Goal: Task Accomplishment & Management: Use online tool/utility

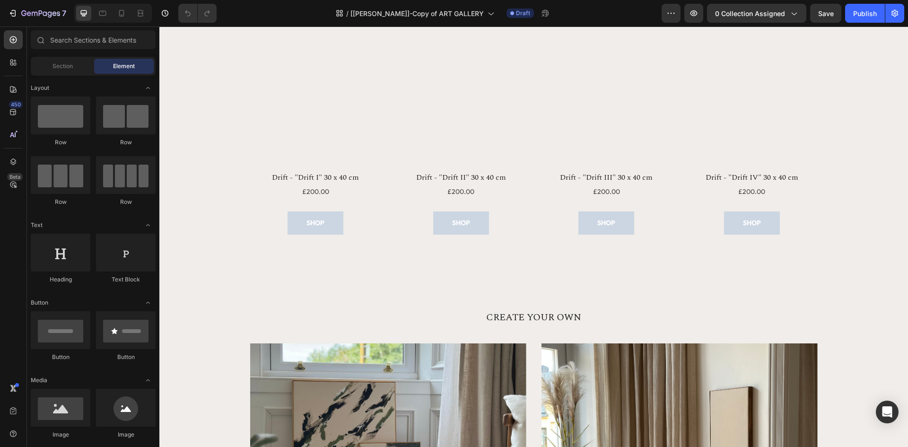
scroll to position [1019, 0]
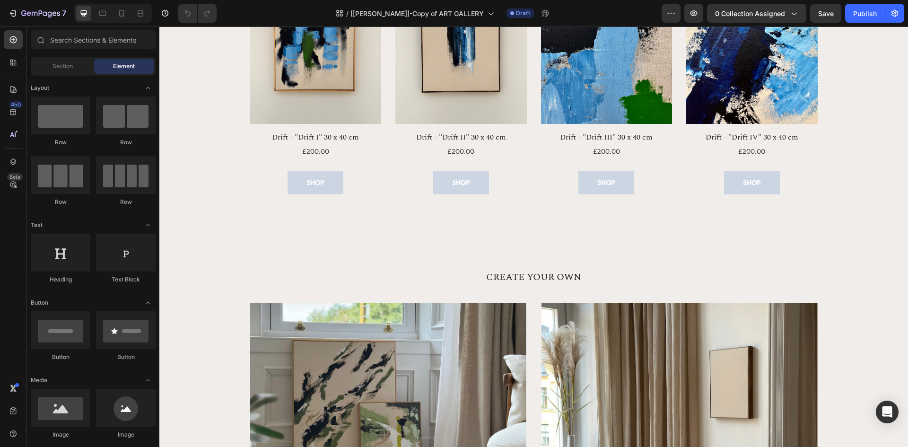
drag, startPoint x: 907, startPoint y: 291, endPoint x: 274, endPoint y: 83, distance: 666.0
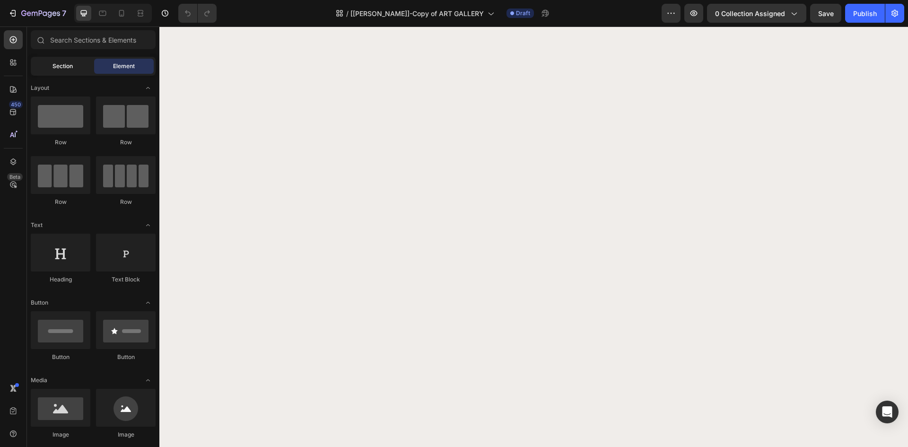
scroll to position [1877, 0]
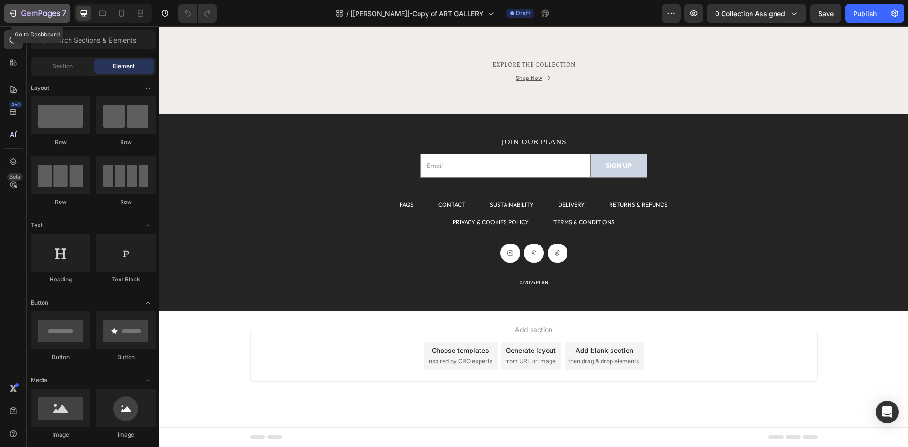
click at [39, 17] on icon "button" at bounding box center [40, 14] width 39 height 8
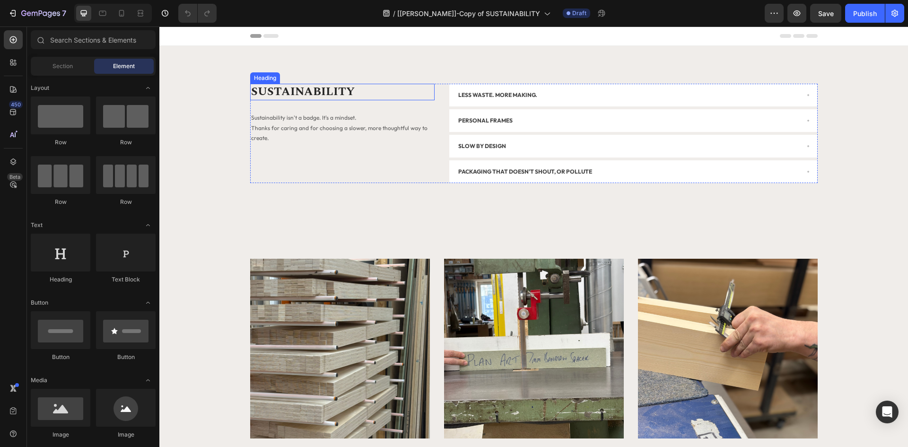
click at [315, 87] on h2 "SUSTAINABILITY" at bounding box center [342, 92] width 184 height 17
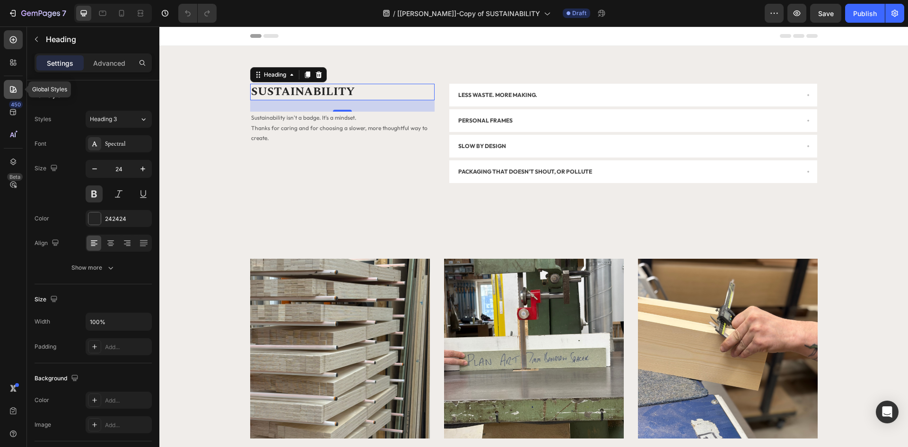
click at [14, 87] on icon at bounding box center [13, 89] width 9 height 9
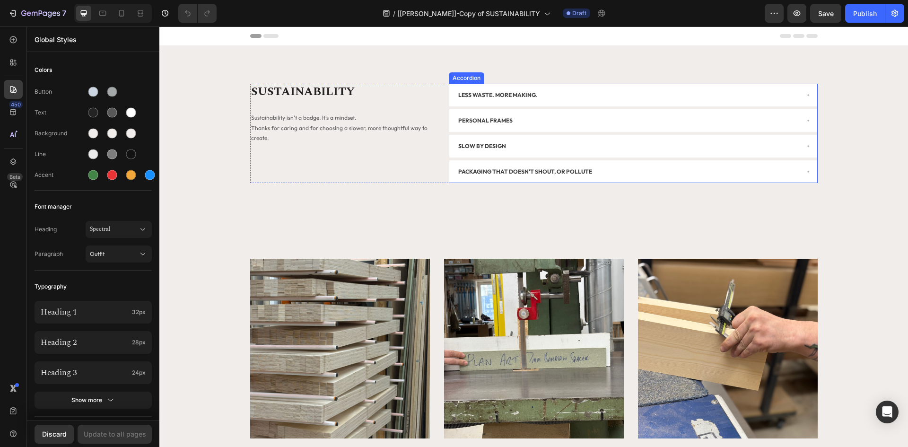
click at [472, 123] on p "PERSONAL FRAMES" at bounding box center [485, 120] width 54 height 10
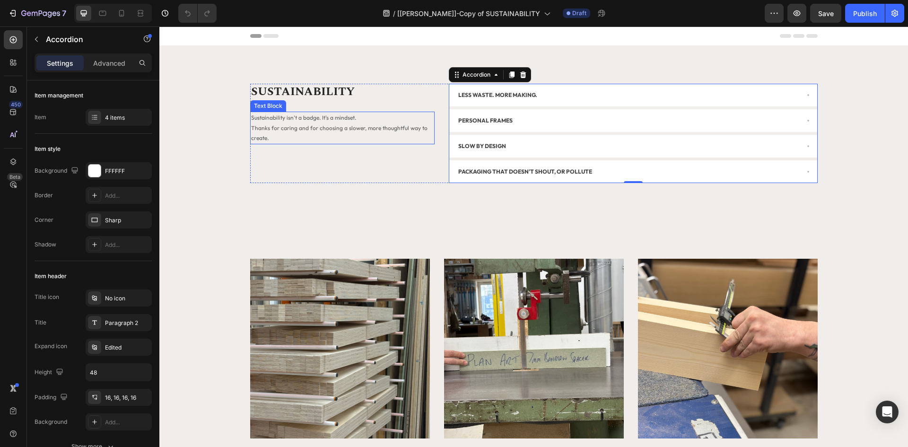
click at [307, 120] on span "Sustainability isn't a badge. It's a mindset." at bounding box center [303, 117] width 105 height 7
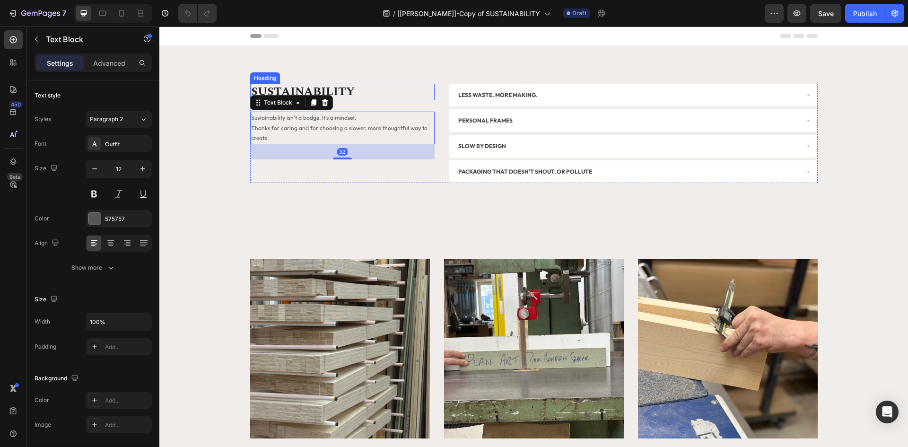
click at [322, 90] on h2 "SUSTAINABILITY" at bounding box center [342, 92] width 184 height 17
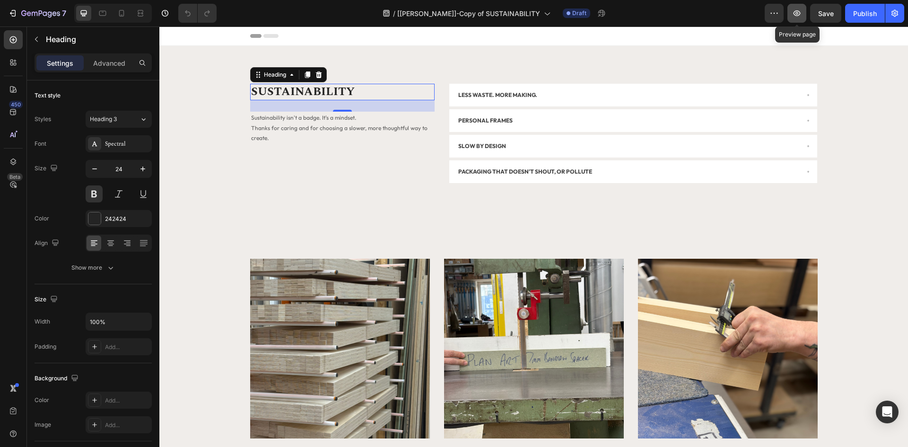
click at [795, 14] on icon "button" at bounding box center [796, 13] width 9 height 9
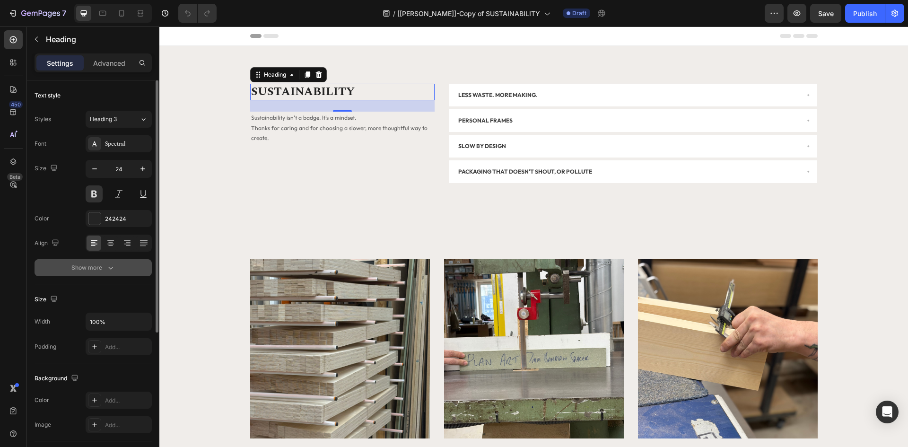
click at [89, 265] on div "Show more" at bounding box center [93, 267] width 44 height 9
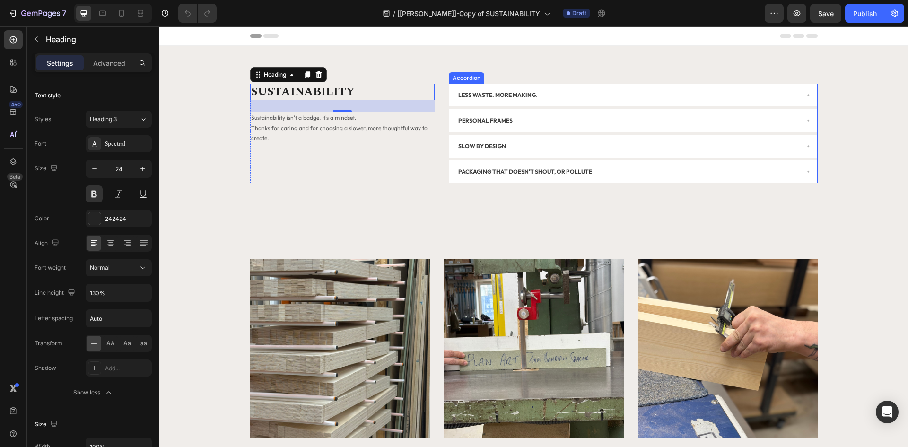
click at [480, 90] on p "LESS WASTE. MORE MAKING." at bounding box center [497, 95] width 79 height 10
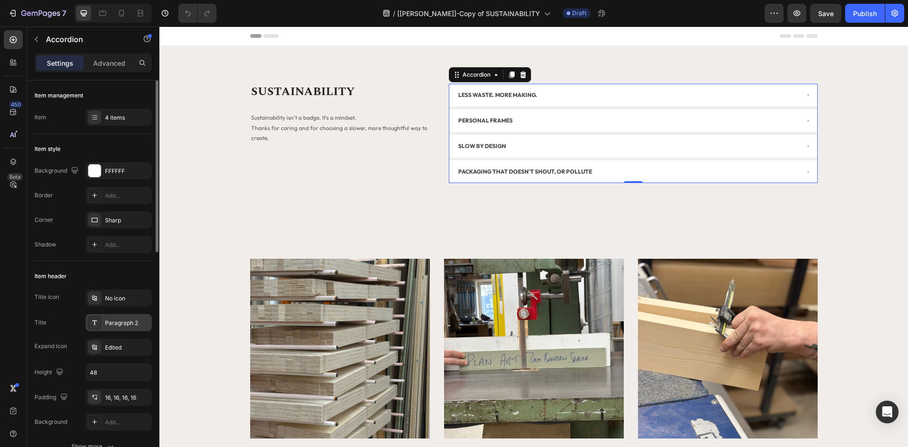
click at [122, 326] on div "Paragraph 2" at bounding box center [127, 323] width 44 height 9
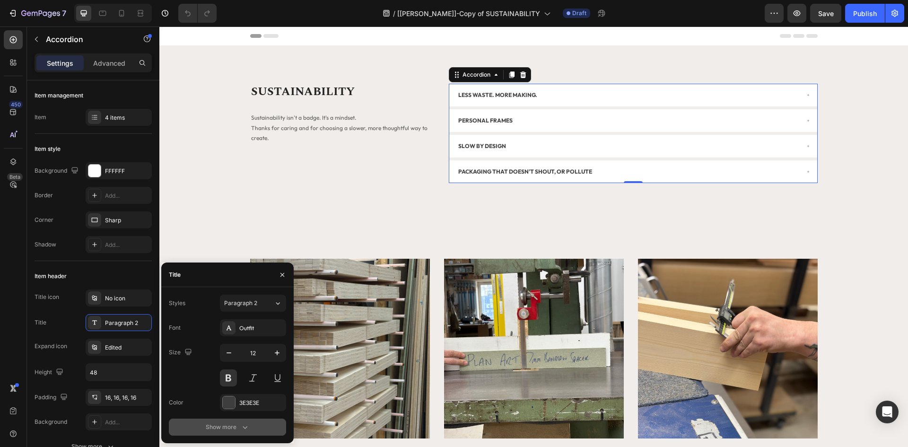
click at [218, 421] on button "Show more" at bounding box center [227, 426] width 117 height 17
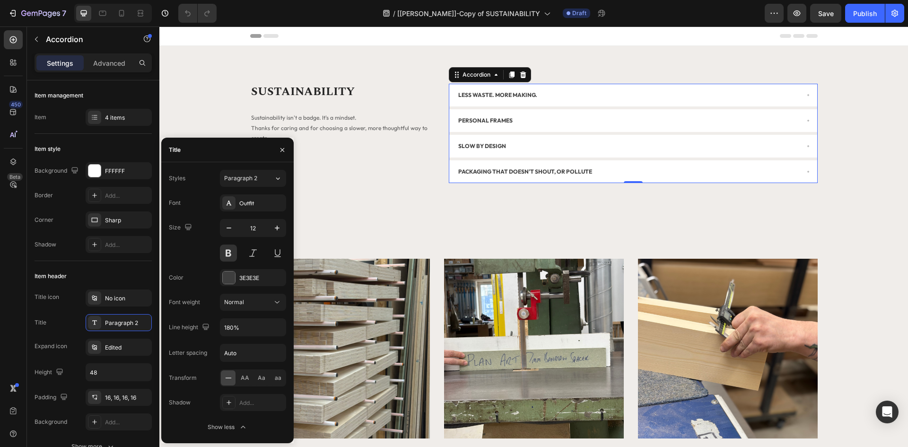
click at [657, 17] on div "/ [Henry]-Copy of SUSTAINABILITY Draft" at bounding box center [494, 13] width 540 height 19
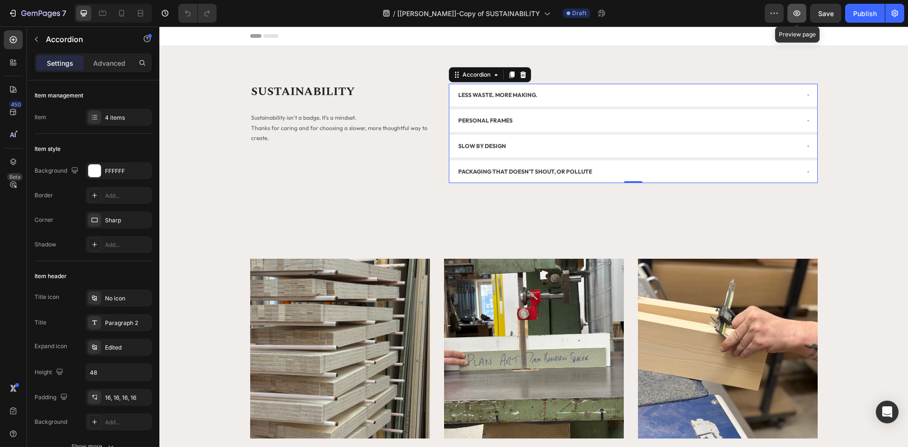
click at [799, 13] on icon "button" at bounding box center [796, 13] width 9 height 9
click at [52, 17] on icon "button" at bounding box center [40, 14] width 39 height 8
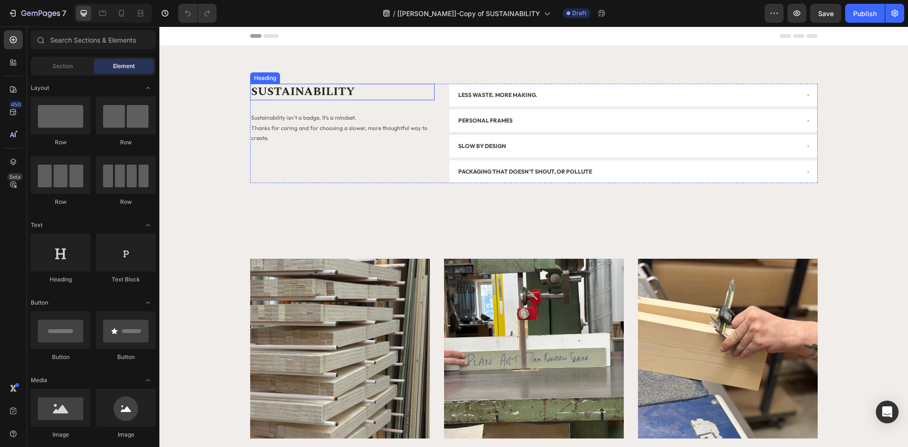
click at [310, 94] on h2 "SUSTAINABILITY" at bounding box center [342, 92] width 184 height 17
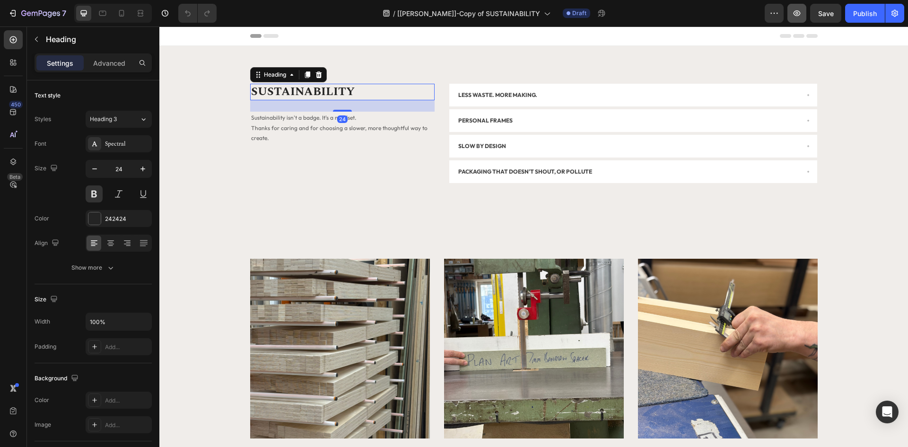
click at [794, 13] on icon "button" at bounding box center [796, 13] width 7 height 6
click at [91, 266] on div "Show more" at bounding box center [93, 267] width 44 height 9
